Goal: Navigation & Orientation: Go to known website

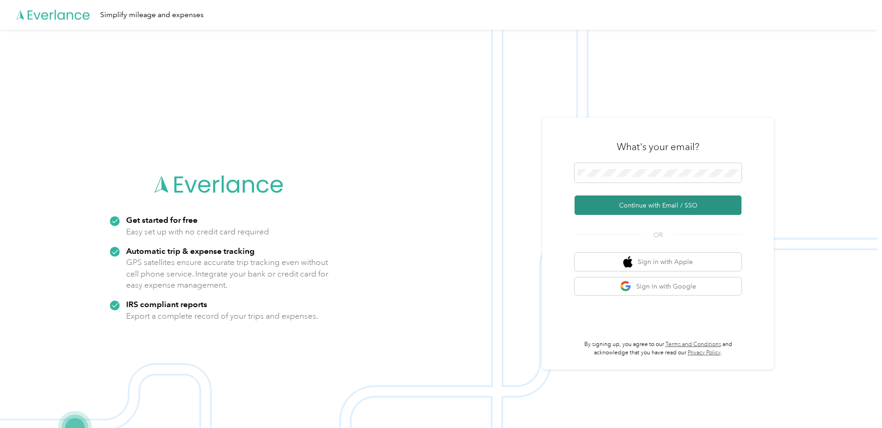
click at [639, 206] on button "Continue with Email / SSO" at bounding box center [658, 205] width 167 height 19
